Goal: Task Accomplishment & Management: Manage account settings

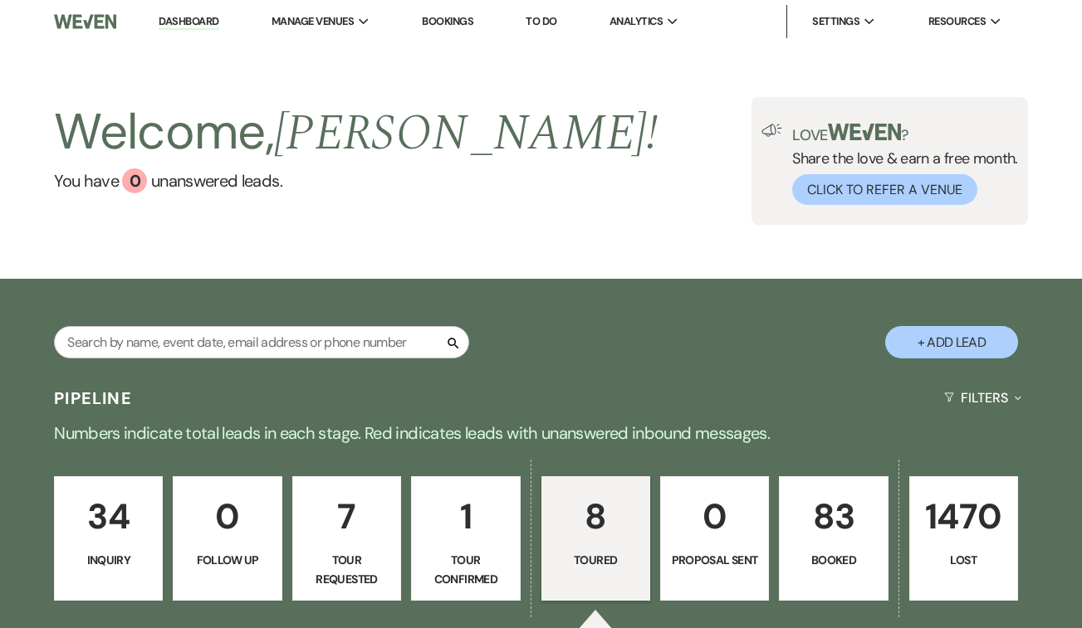
select select "5"
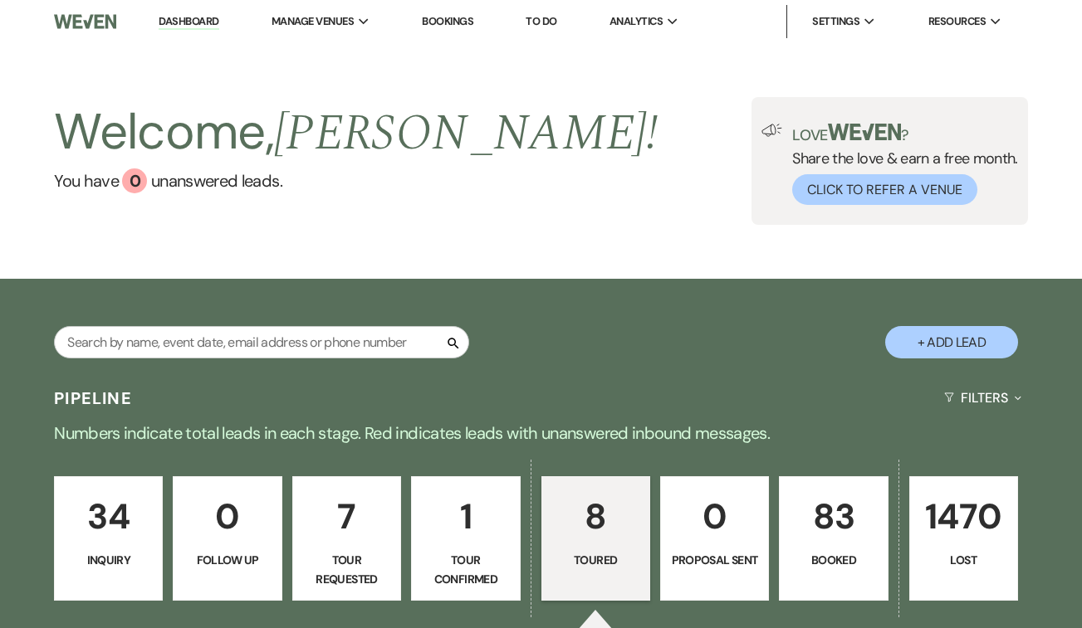
select select "5"
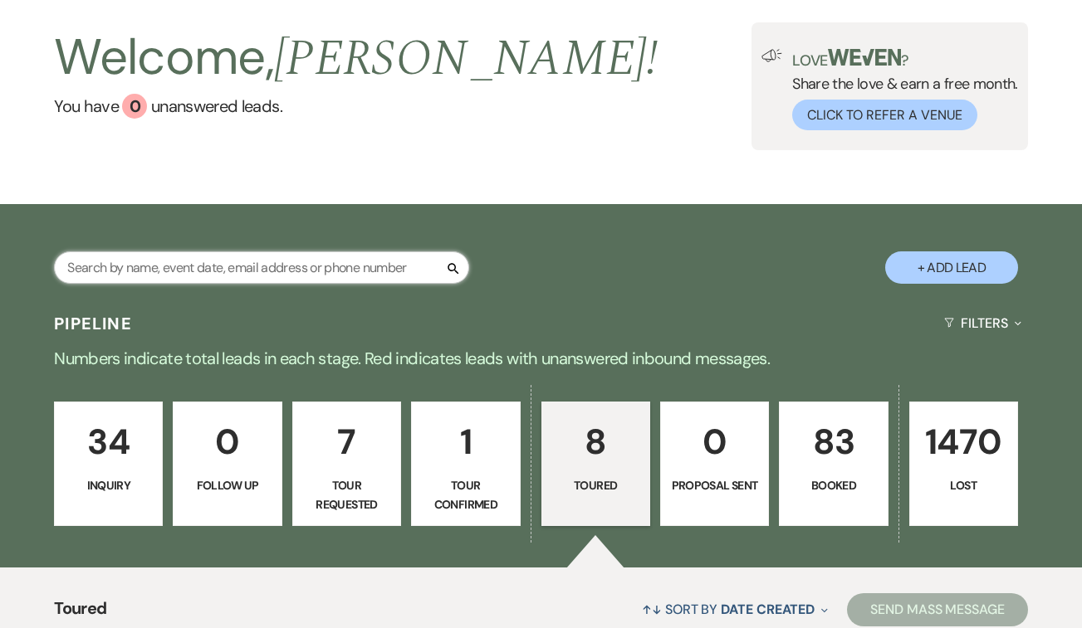
click at [327, 275] on input "text" at bounding box center [261, 268] width 415 height 32
type input "[DEMOGRAPHIC_DATA]"
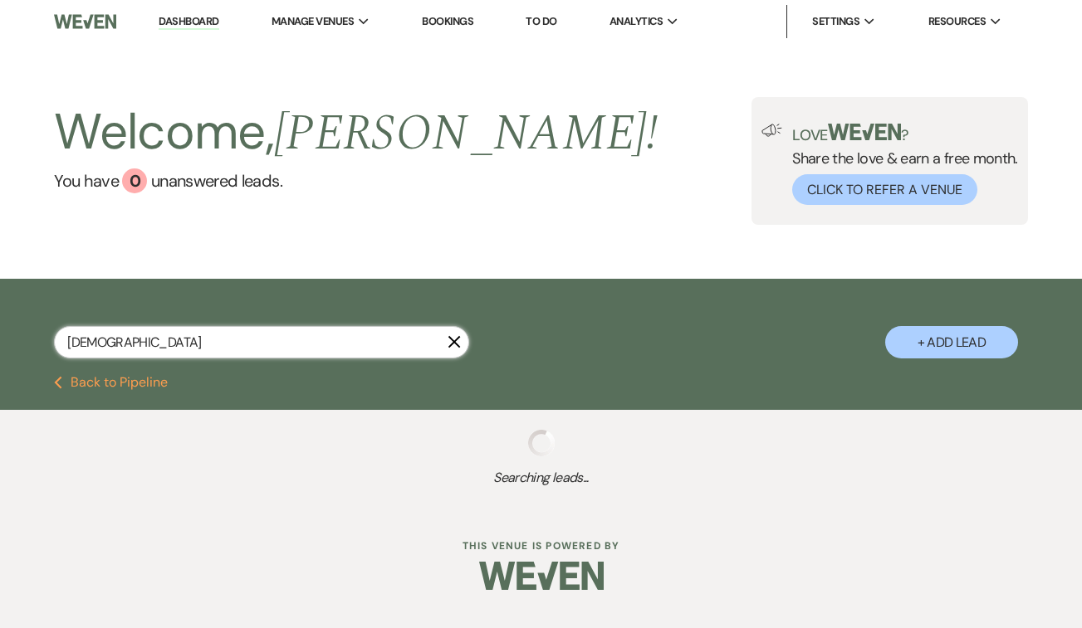
select select "8"
select select "6"
select select "8"
select select "6"
select select "8"
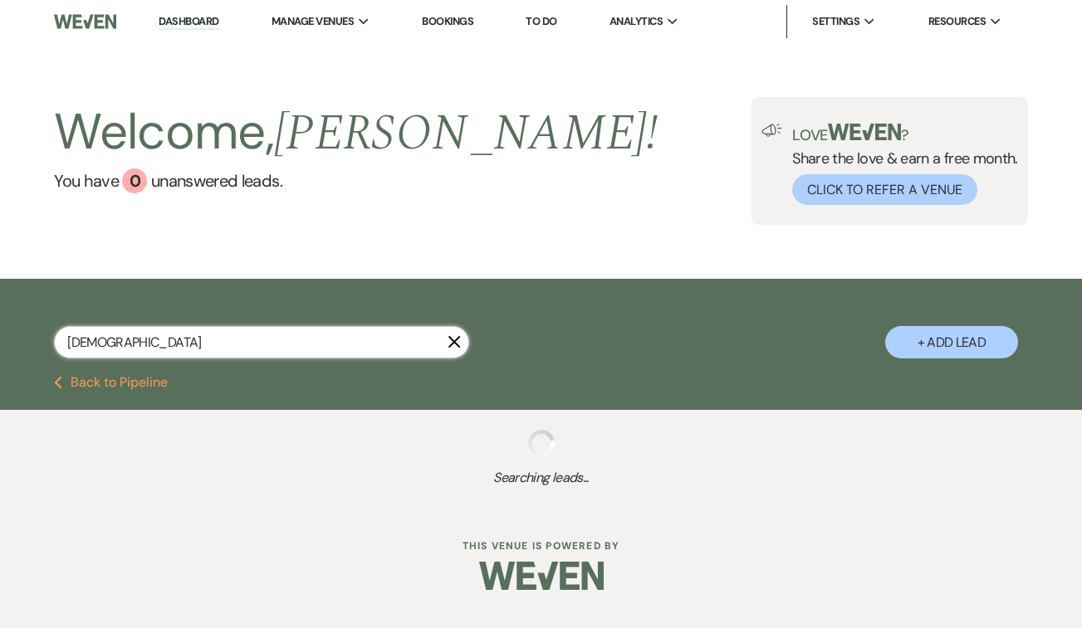
select select "5"
select select "8"
select select "5"
select select "8"
select select "6"
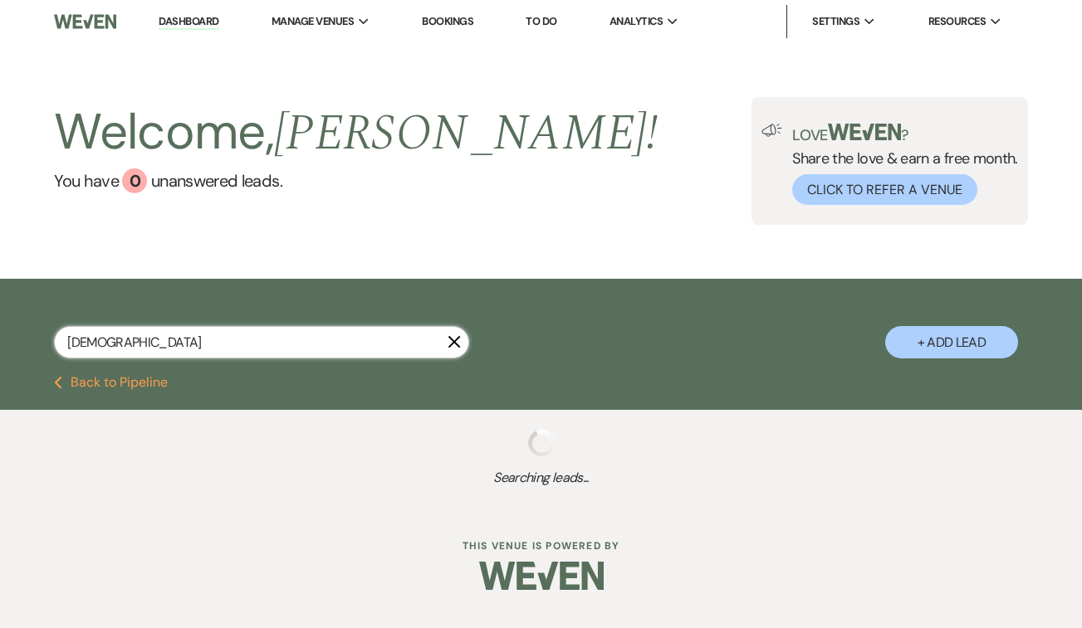
select select "8"
select select "5"
select select "8"
select select "5"
select select "8"
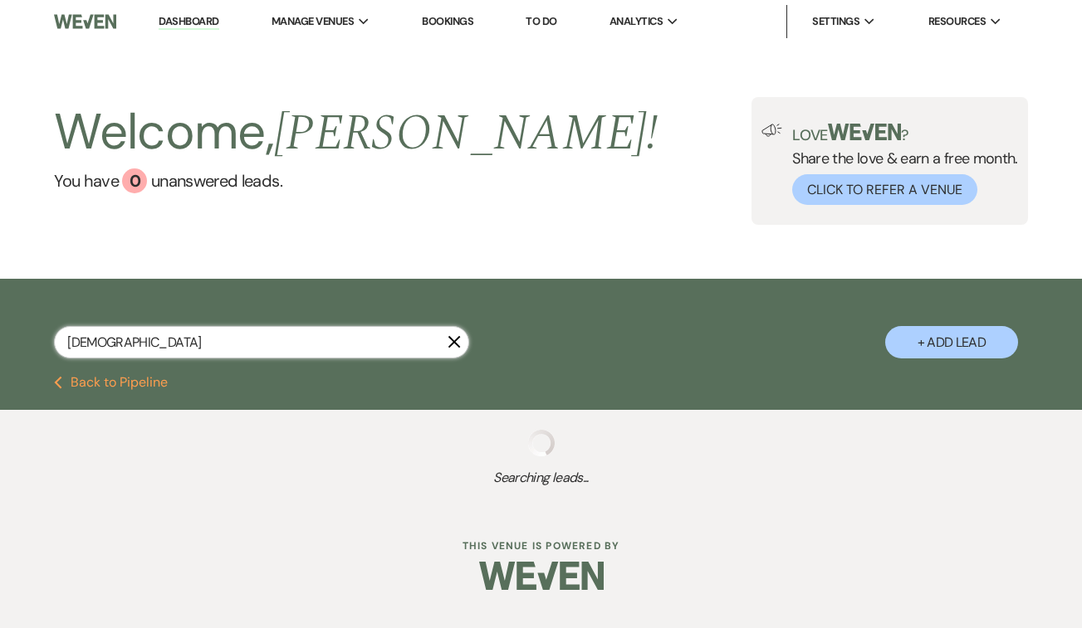
select select "5"
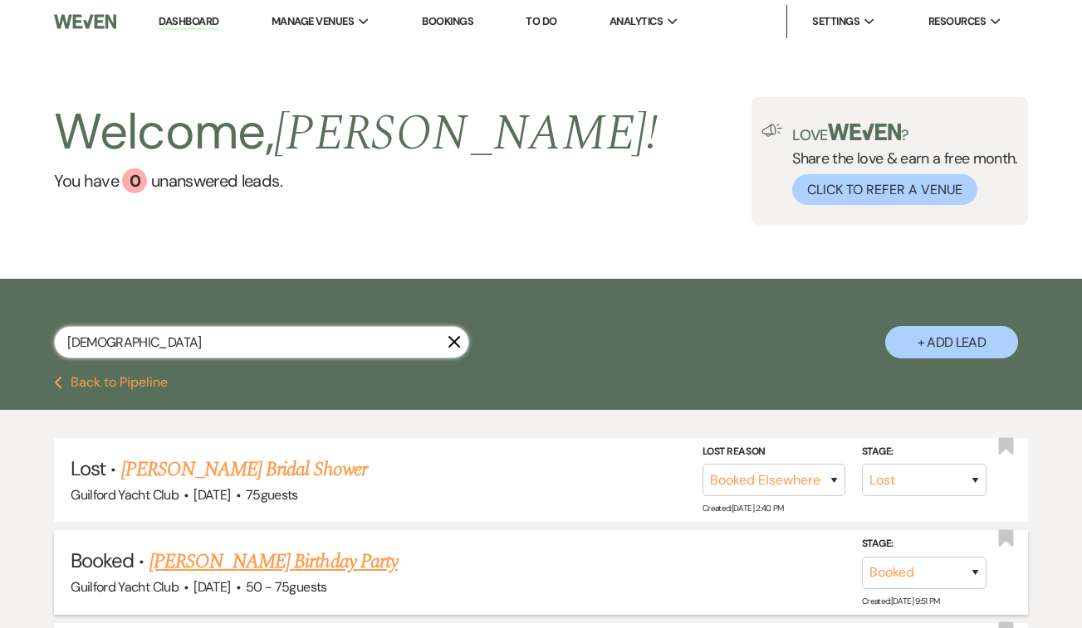
scroll to position [76, 0]
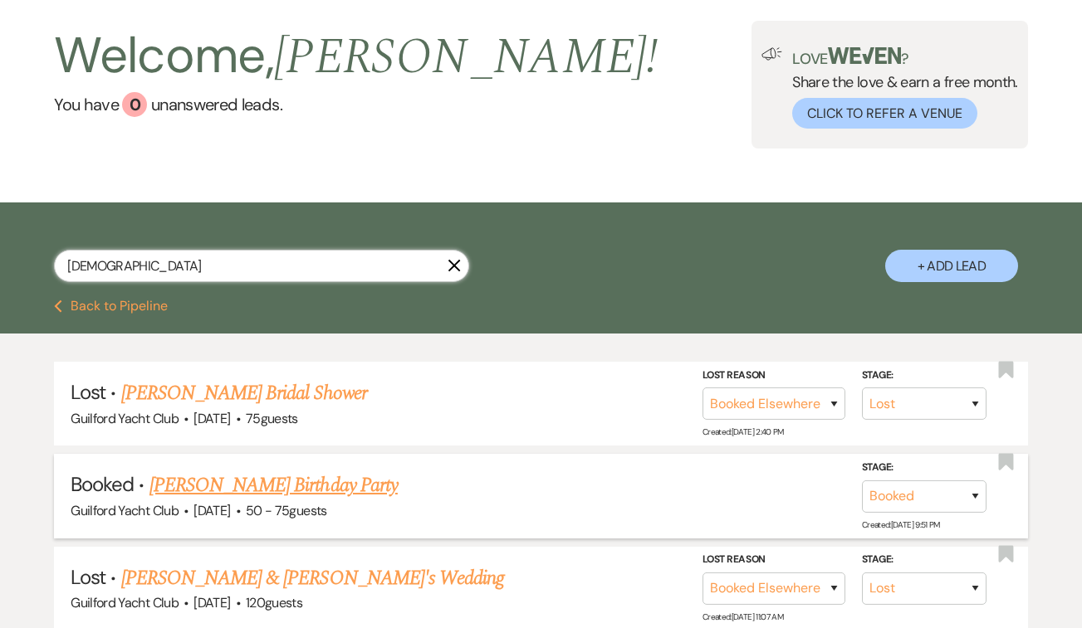
type input "[DEMOGRAPHIC_DATA]"
click at [301, 483] on link "[PERSON_NAME] Birthday Party" at bounding box center [273, 486] width 248 height 30
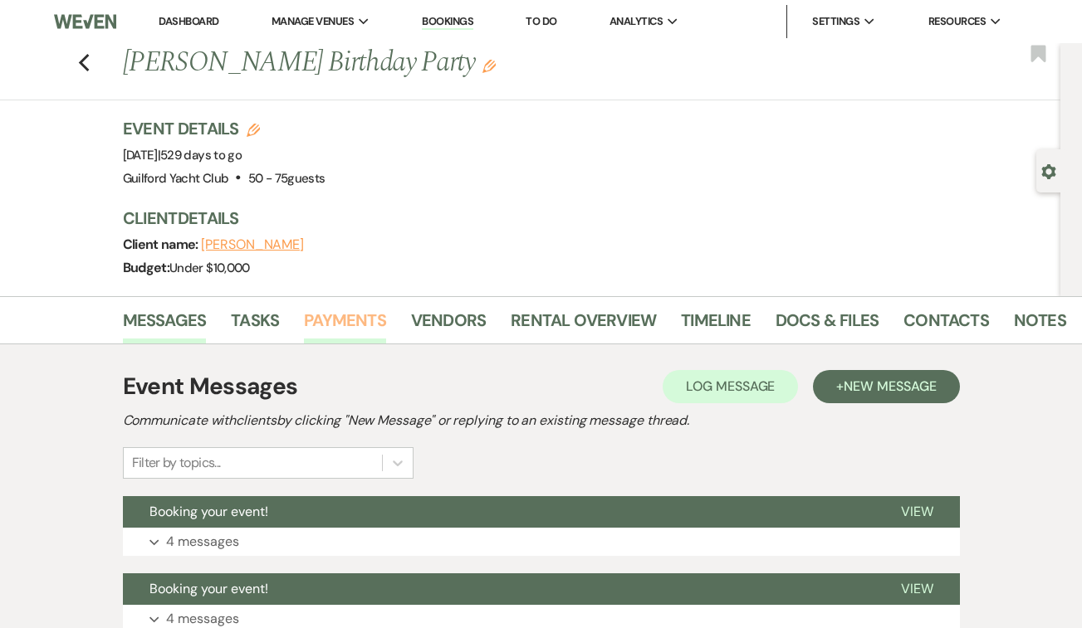
click at [359, 320] on link "Payments" at bounding box center [345, 325] width 82 height 37
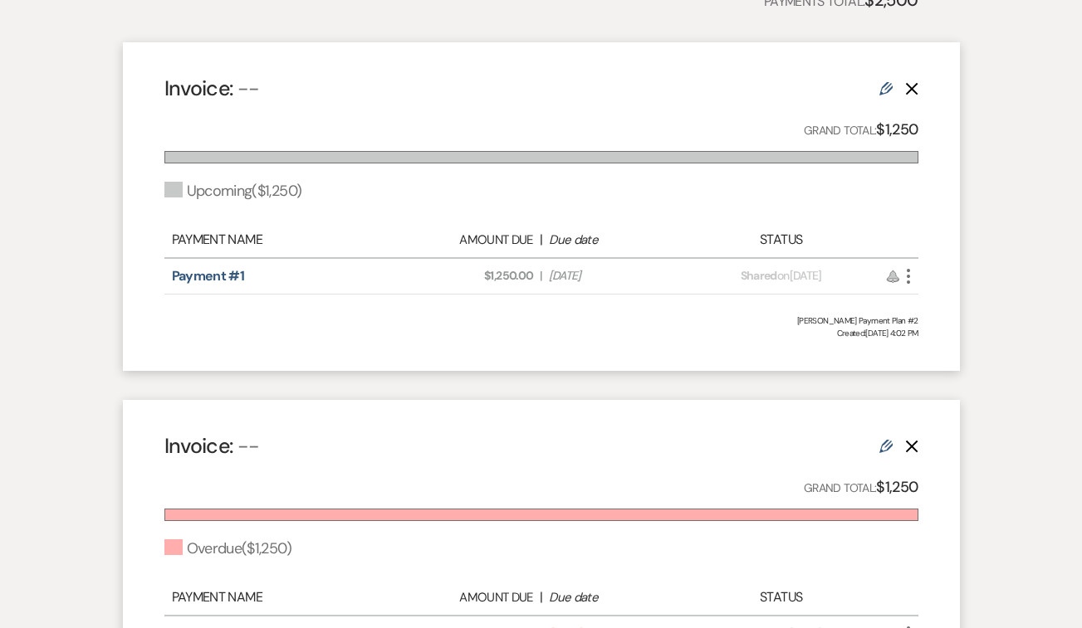
scroll to position [589, 0]
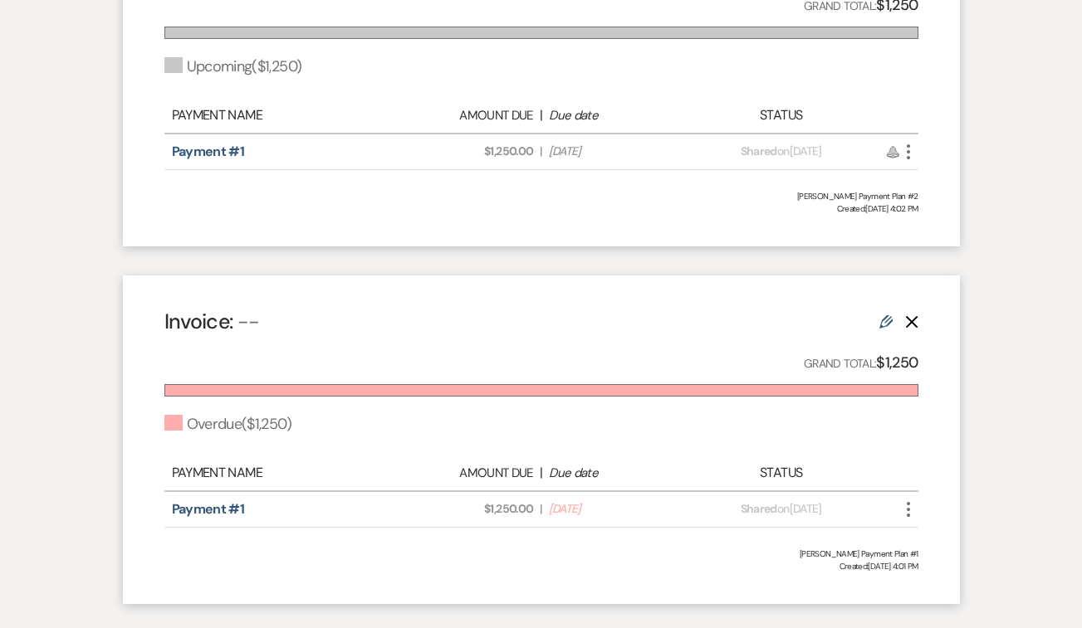
click at [908, 507] on icon "More" at bounding box center [908, 510] width 20 height 20
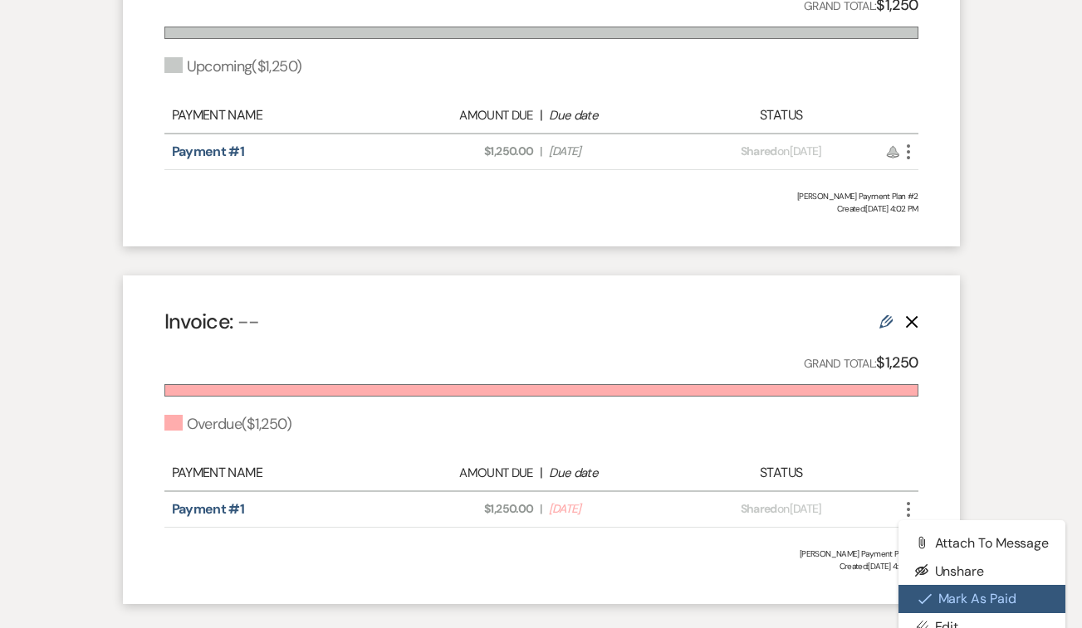
click at [938, 591] on button "Check [PERSON_NAME] [PERSON_NAME] as Paid" at bounding box center [982, 599] width 168 height 28
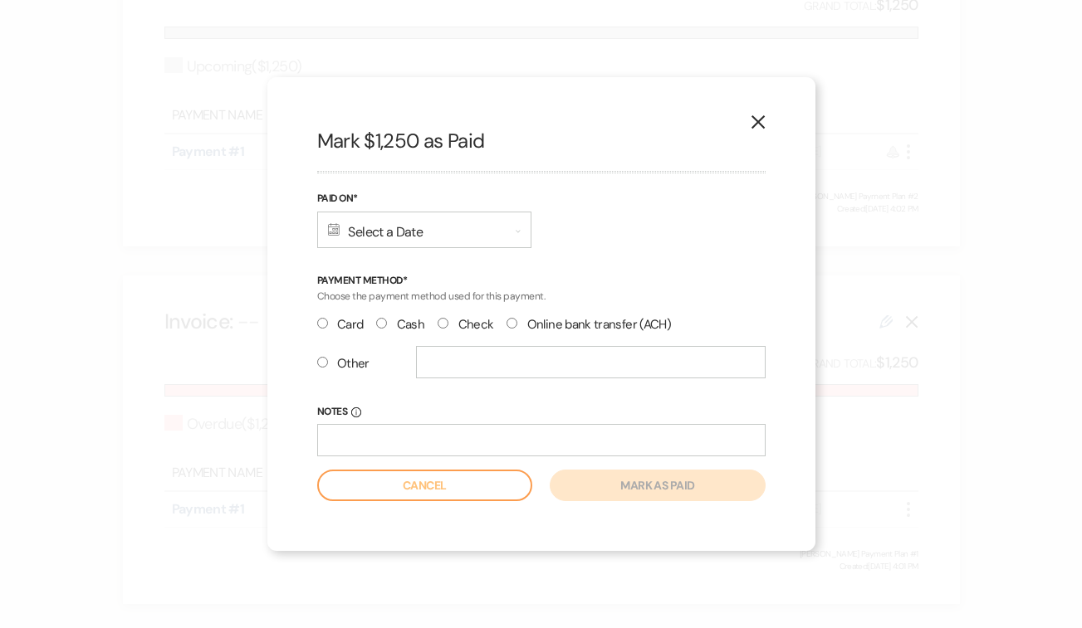
click at [407, 231] on div "Calendar Select a Date Expand" at bounding box center [424, 230] width 214 height 37
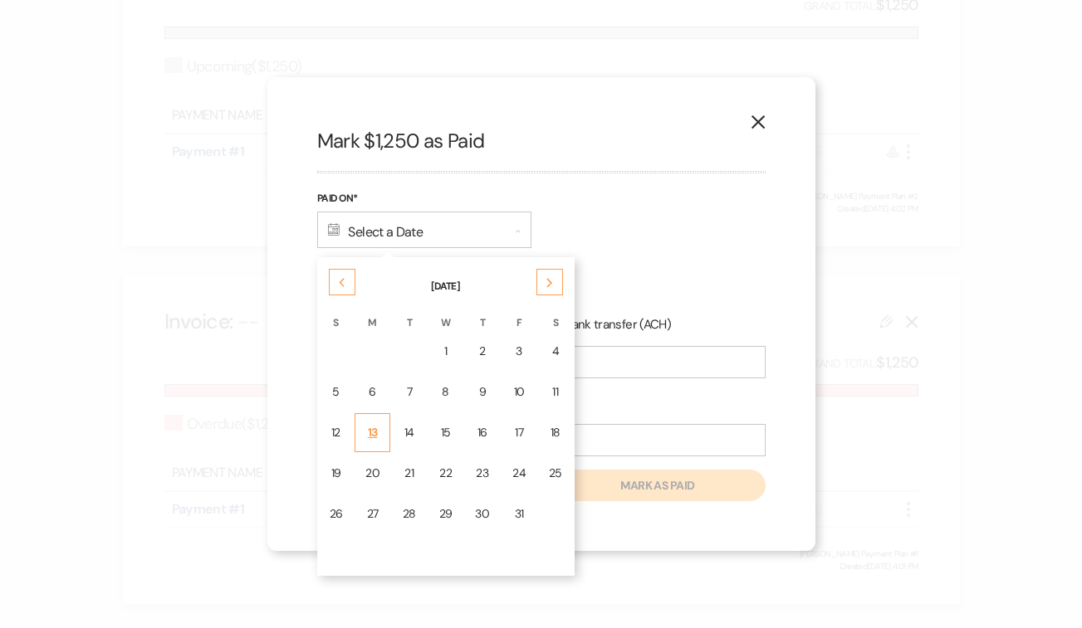
click at [377, 424] on div "13" at bounding box center [372, 432] width 14 height 17
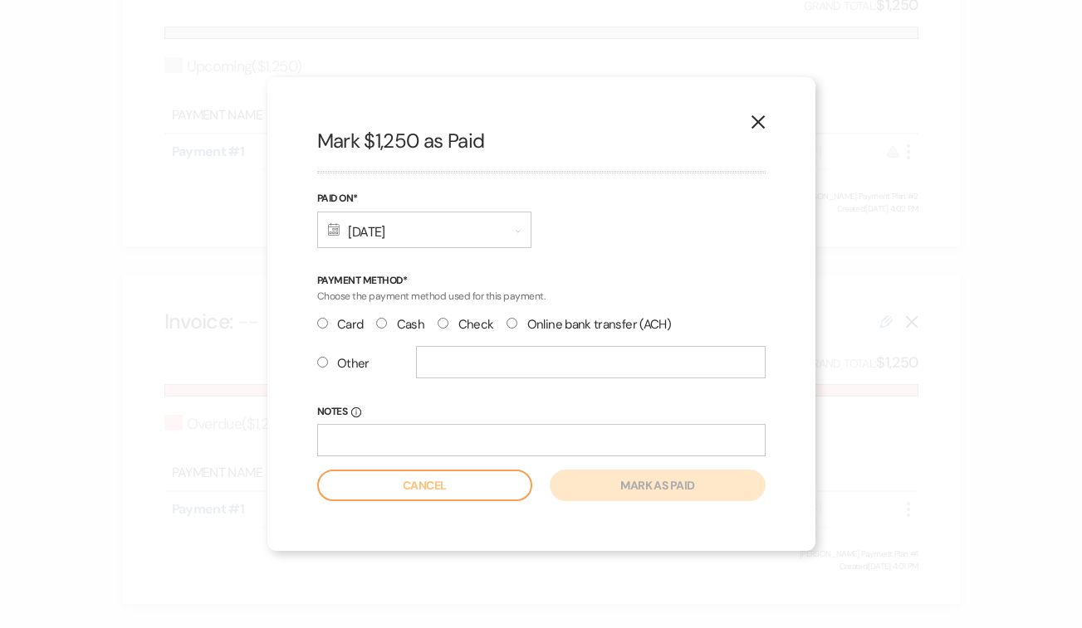
click at [319, 320] on input "Card" at bounding box center [322, 323] width 11 height 11
radio input "true"
click at [599, 481] on button "Mark as paid" at bounding box center [657, 486] width 215 height 32
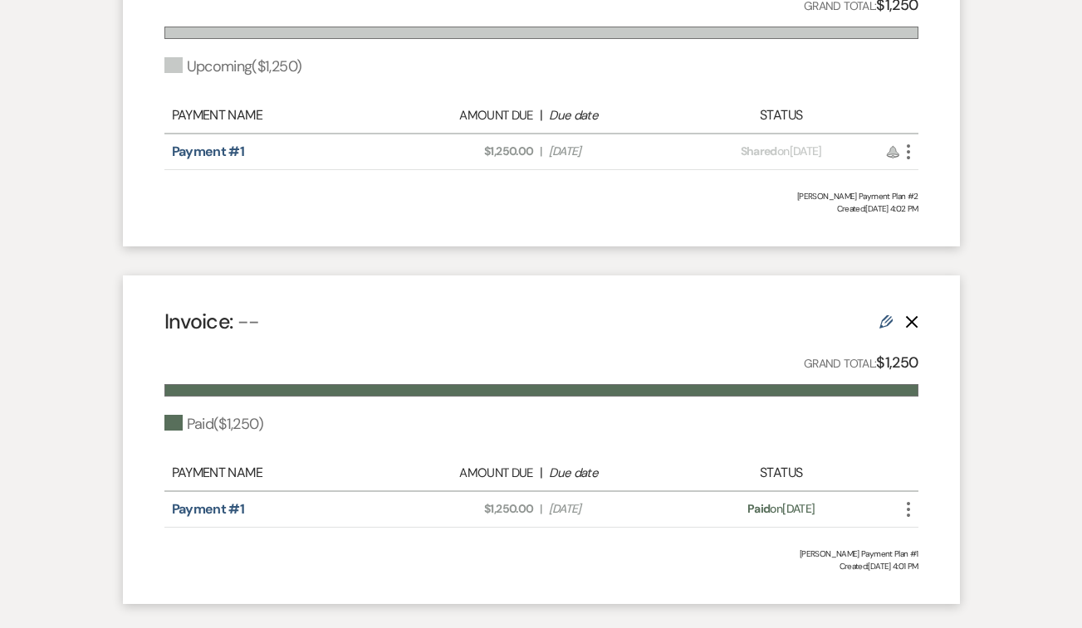
click at [912, 513] on icon "More" at bounding box center [908, 510] width 20 height 20
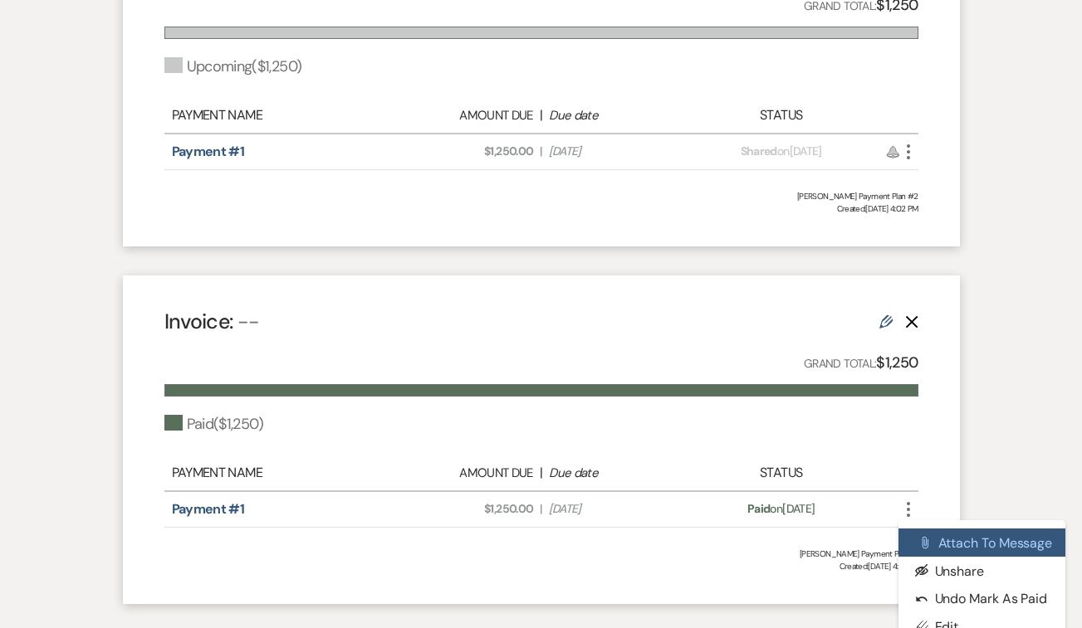
click at [941, 545] on button "Attach File Attach to Message" at bounding box center [982, 543] width 168 height 28
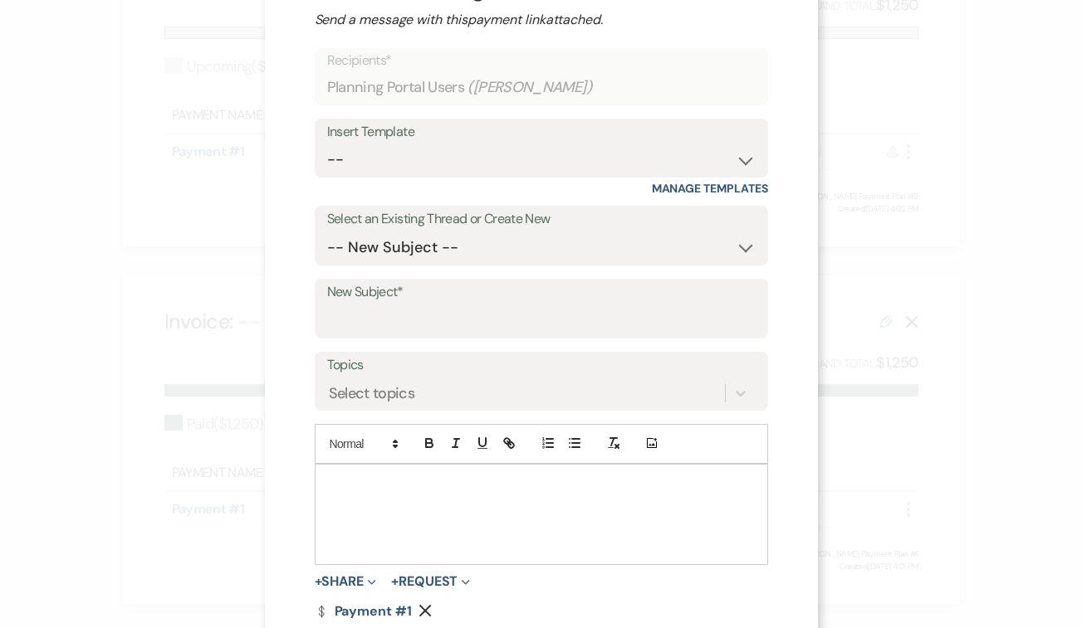
scroll to position [88, 0]
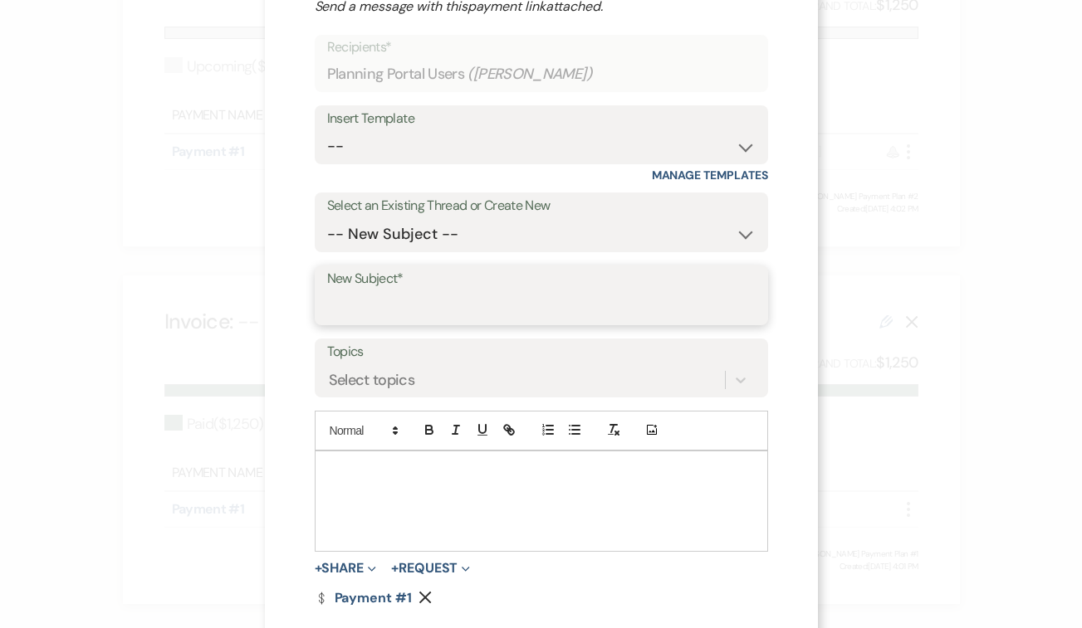
click at [470, 302] on input "New Subject*" at bounding box center [541, 307] width 428 height 32
click at [445, 298] on input "Thank you for touring the Guilford Yacht Club" at bounding box center [541, 307] width 428 height 32
drag, startPoint x: 655, startPoint y: 308, endPoint x: 436, endPoint y: 311, distance: 219.2
click at [436, 311] on input "Thank you for touring the Guilford Yacht Club" at bounding box center [541, 307] width 428 height 32
type input "Thank you for your payment"
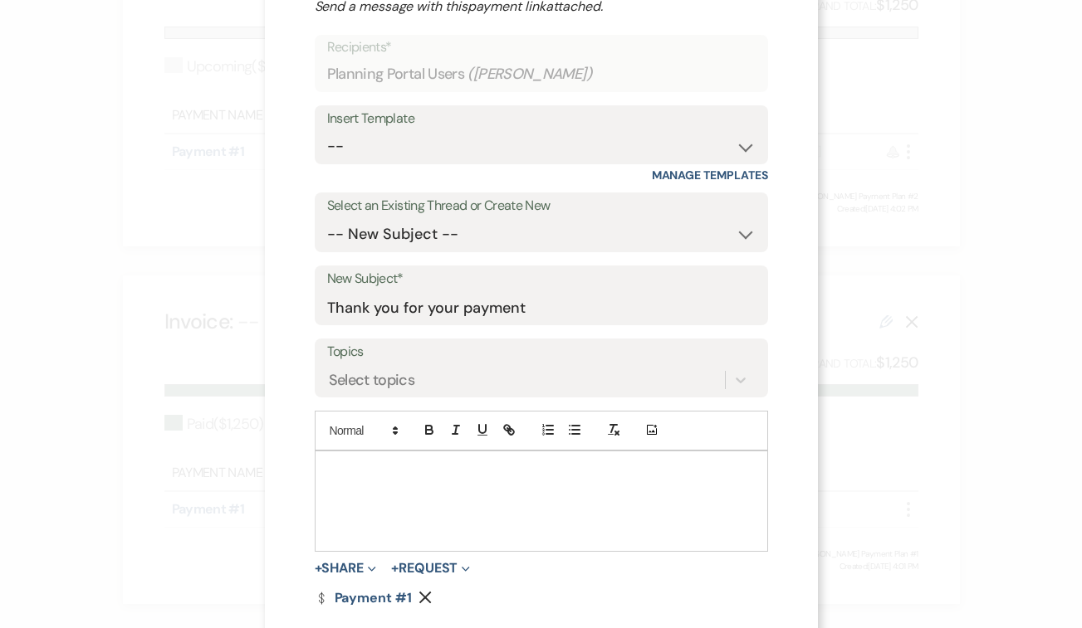
click at [371, 470] on p at bounding box center [541, 471] width 427 height 18
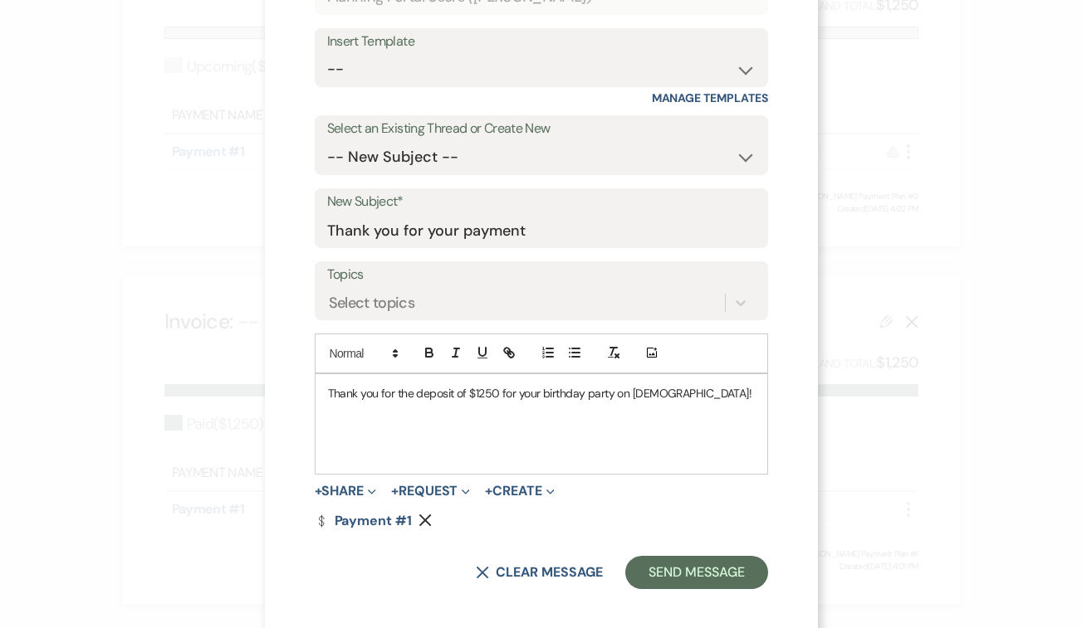
scroll to position [175, 0]
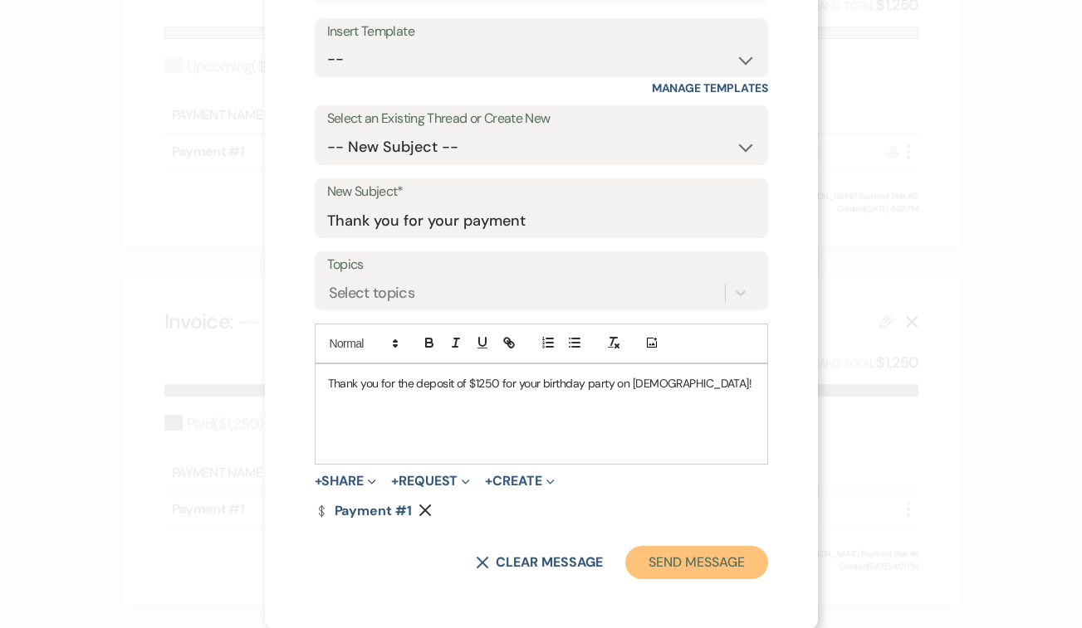
click at [698, 559] on button "Send Message" at bounding box center [696, 562] width 142 height 33
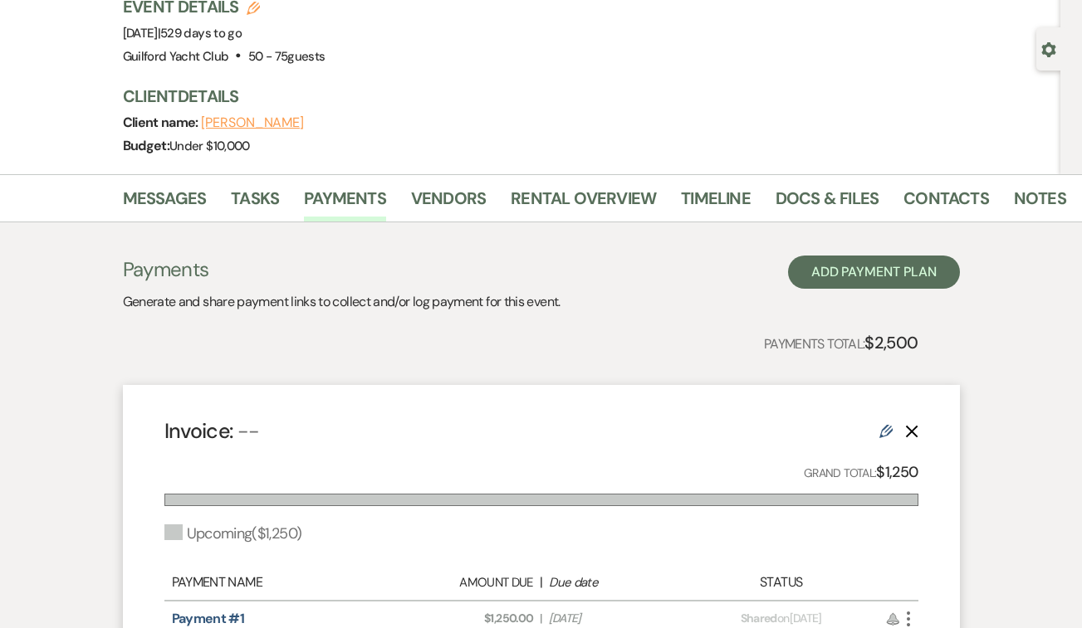
scroll to position [0, 0]
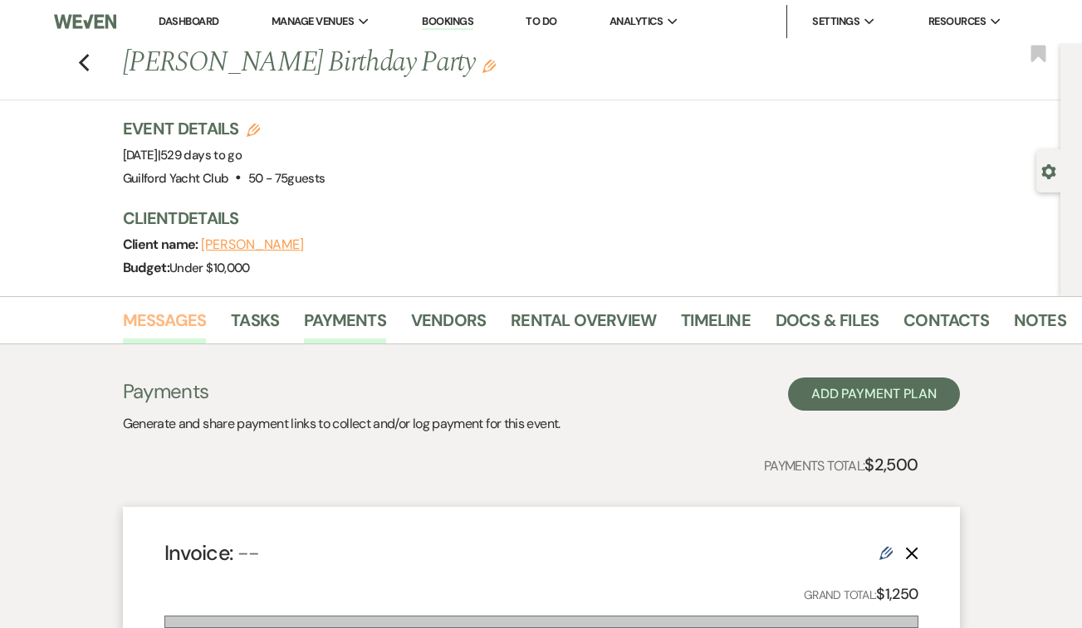
click at [193, 315] on link "Messages" at bounding box center [165, 325] width 84 height 37
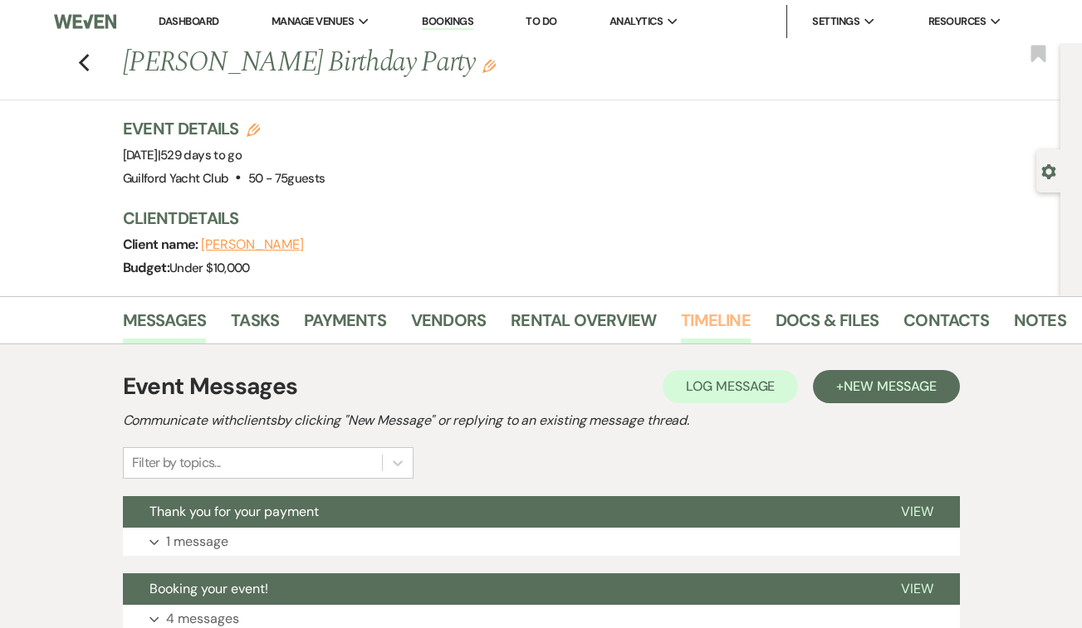
click at [714, 321] on link "Timeline" at bounding box center [716, 325] width 70 height 37
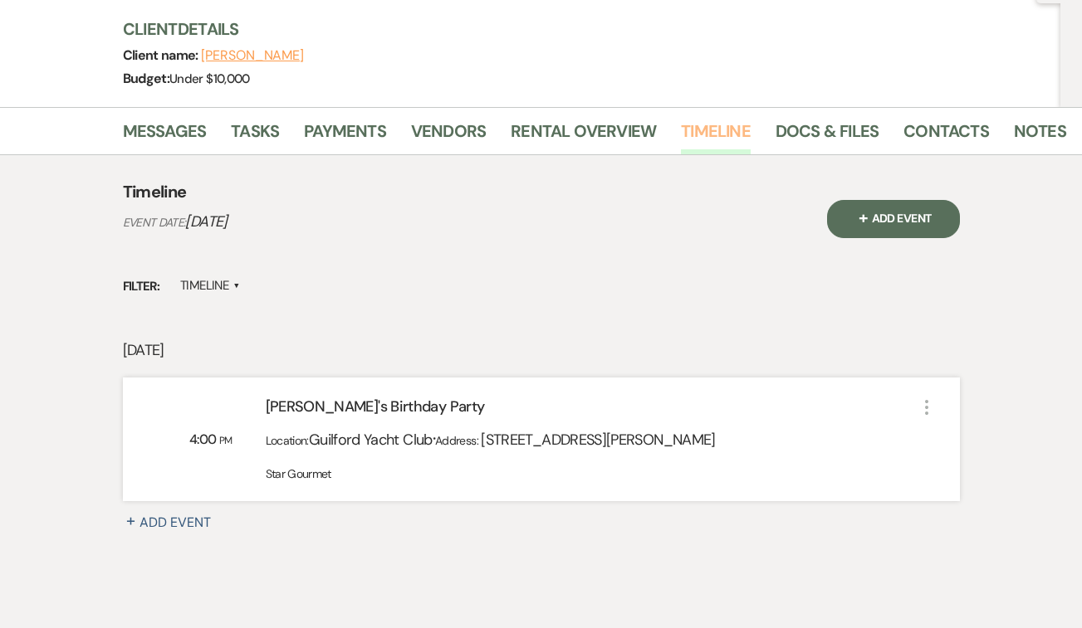
scroll to position [222, 0]
